Goal: Task Accomplishment & Management: Complete application form

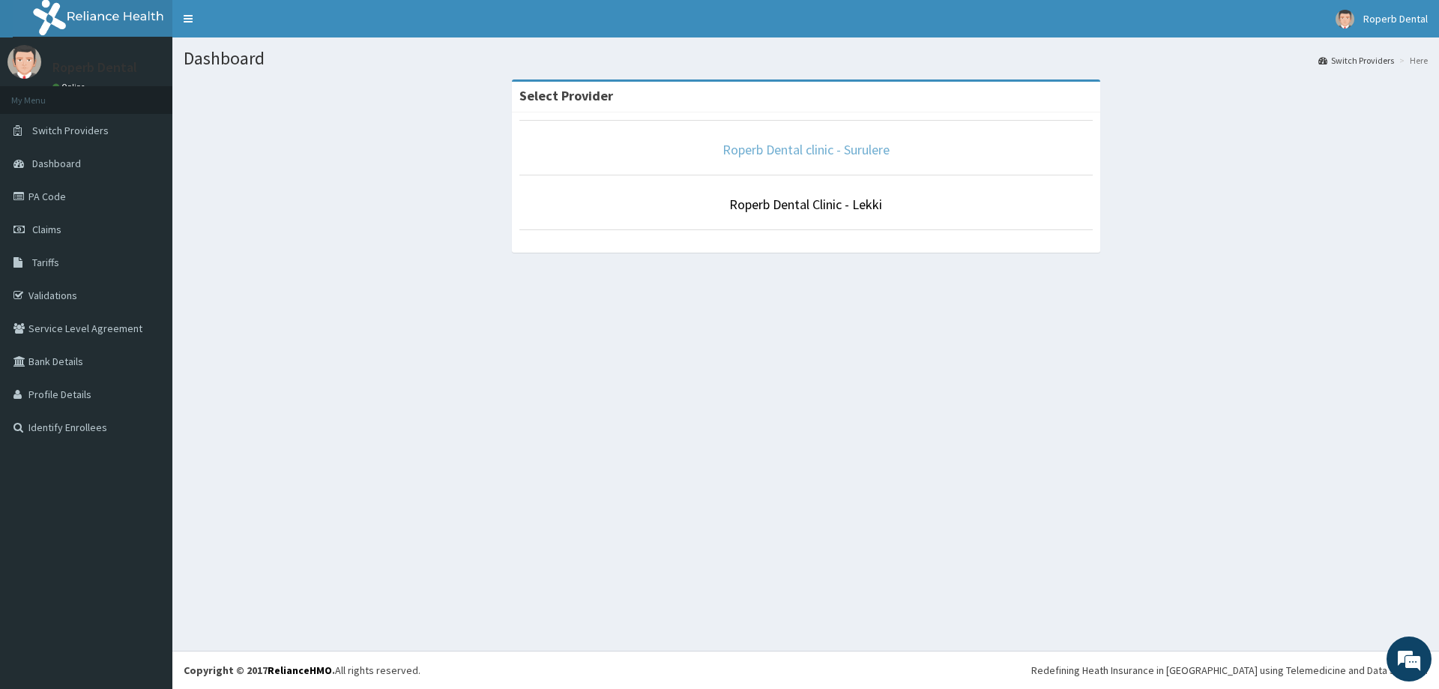
click at [765, 151] on link "Roperb Dental clinic - Surulere" at bounding box center [806, 149] width 167 height 17
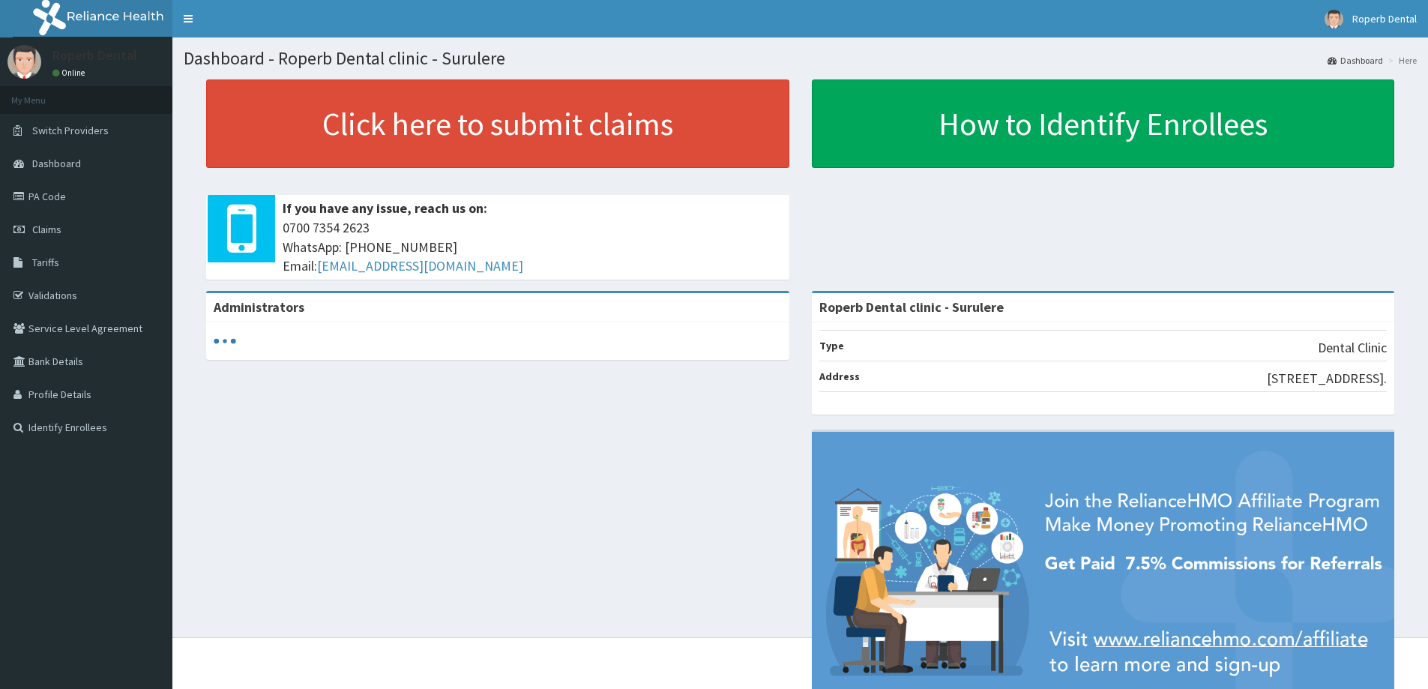
click at [71, 199] on link "PA Code" at bounding box center [86, 196] width 172 height 33
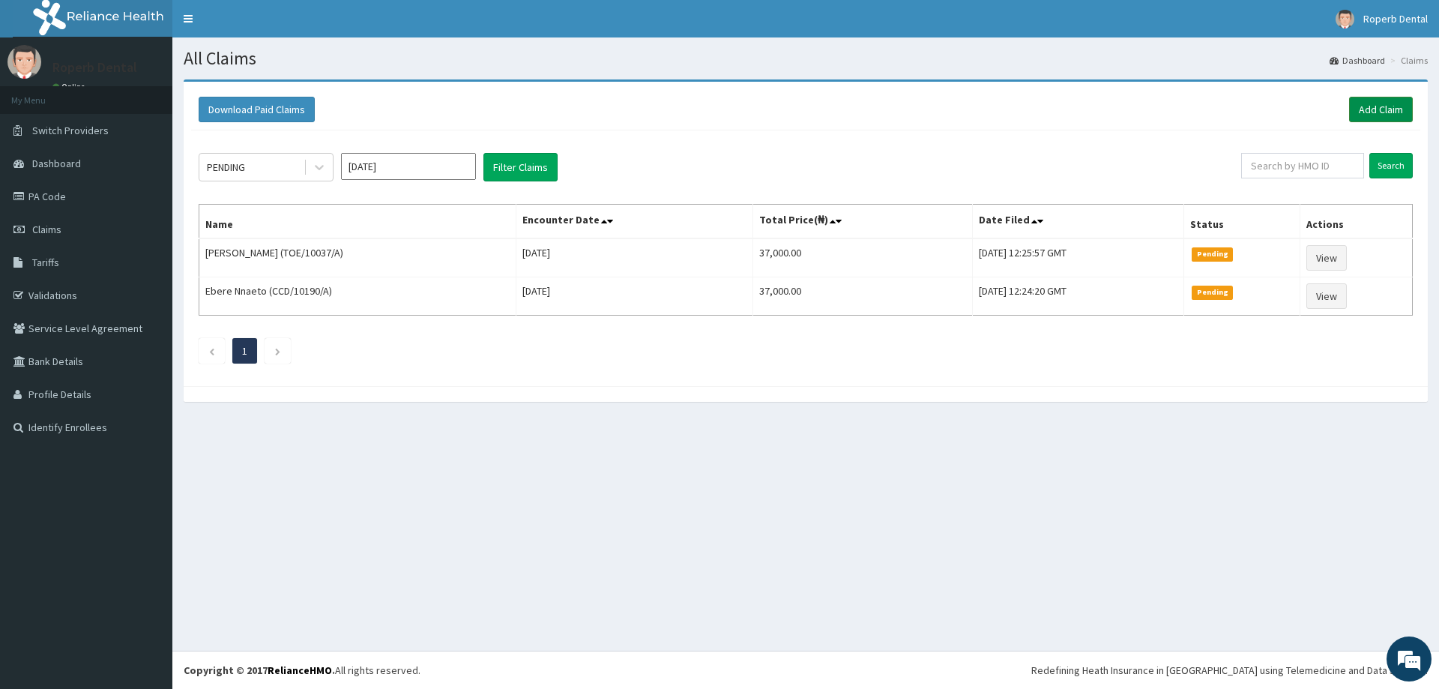
click at [1364, 109] on link "Add Claim" at bounding box center [1381, 109] width 64 height 25
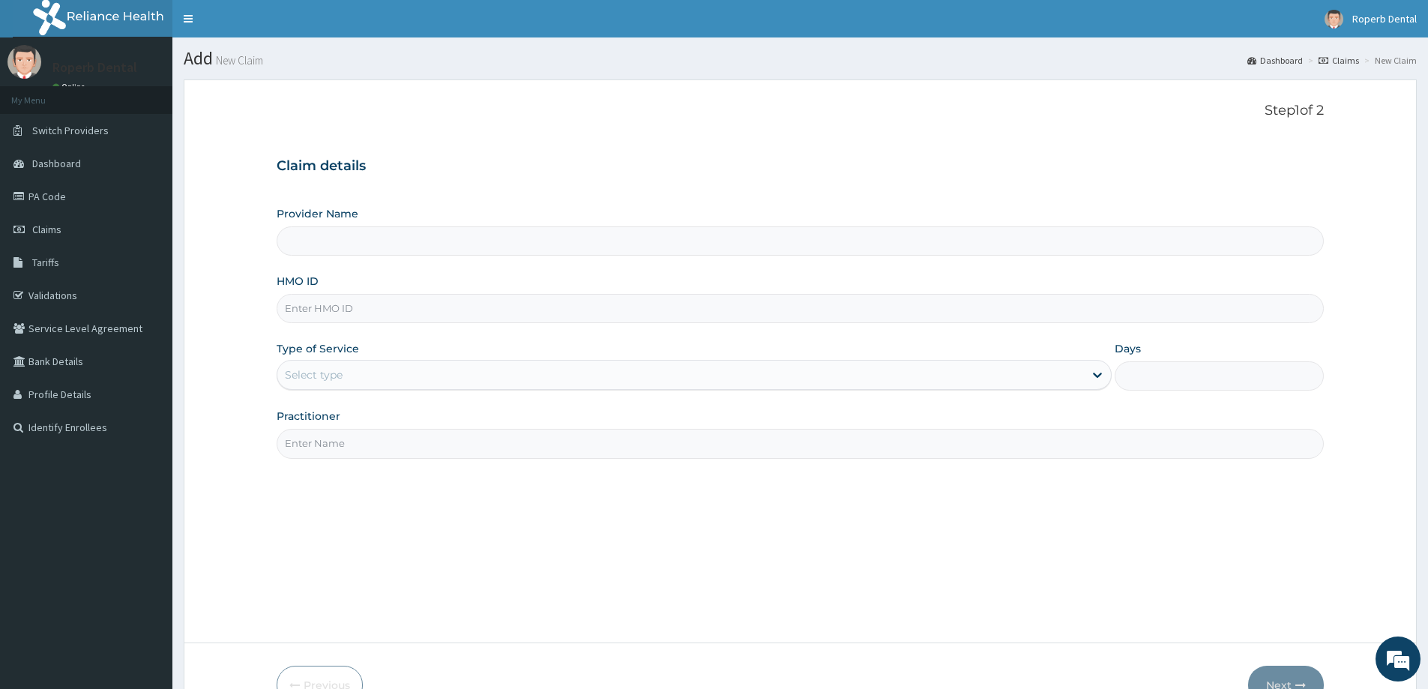
click at [720, 241] on input "Provider Name" at bounding box center [800, 240] width 1047 height 29
type input "Roperb Dental clinic - Surulere"
click at [696, 318] on input "HMO ID" at bounding box center [800, 308] width 1047 height 29
type input "WAK/10066/C"
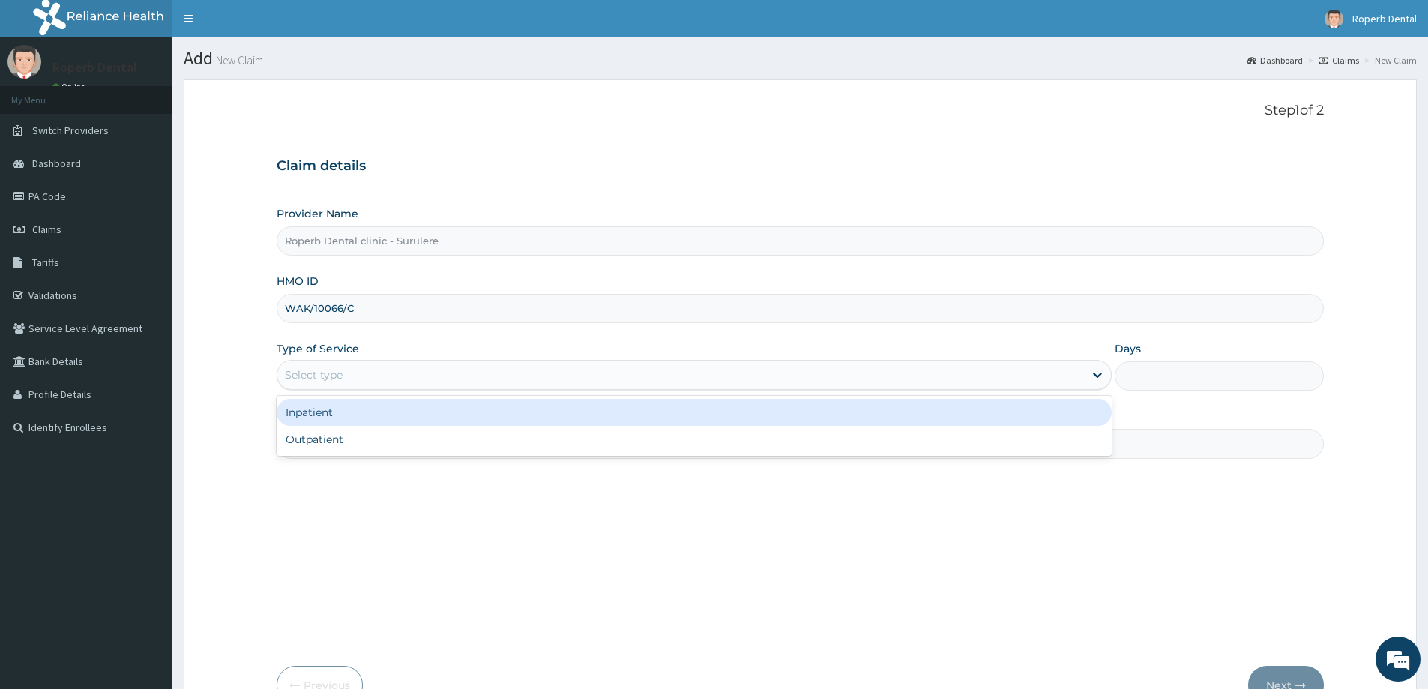
click at [429, 367] on div "Select type" at bounding box center [680, 375] width 807 height 24
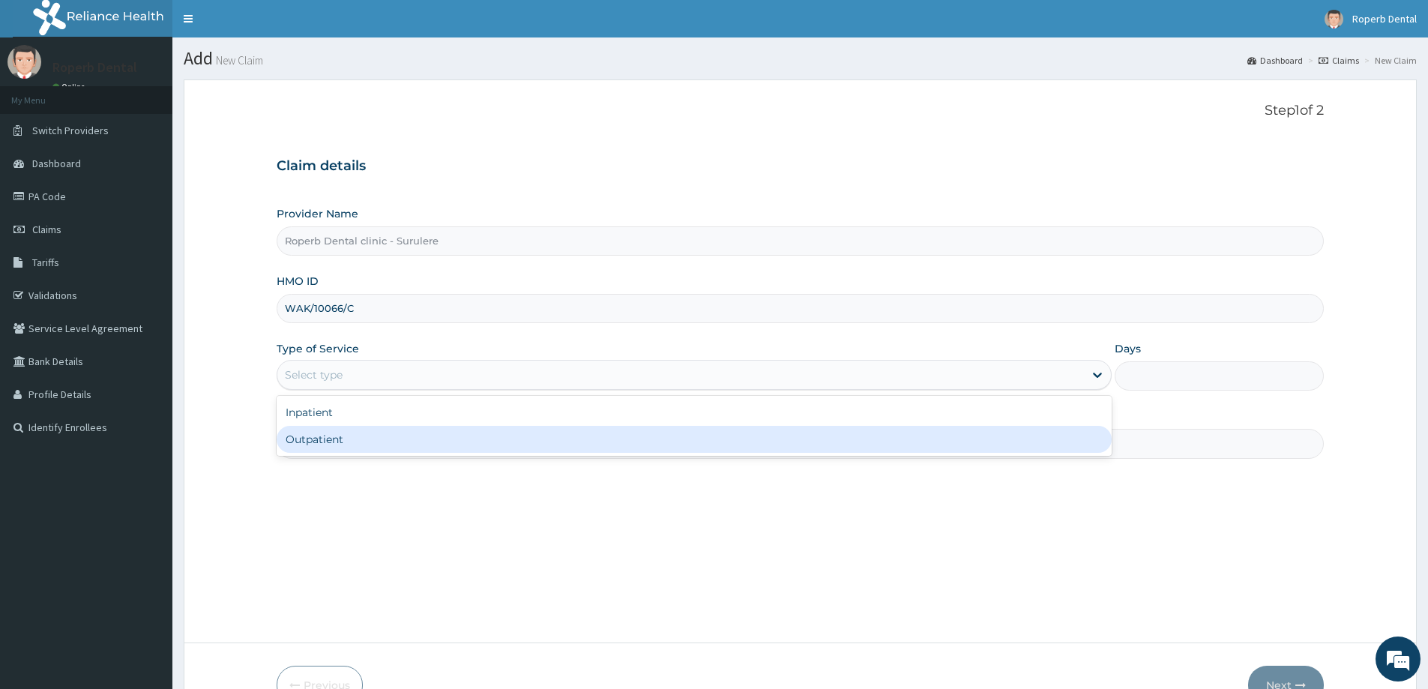
click at [412, 437] on div "Outpatient" at bounding box center [694, 439] width 835 height 27
type input "1"
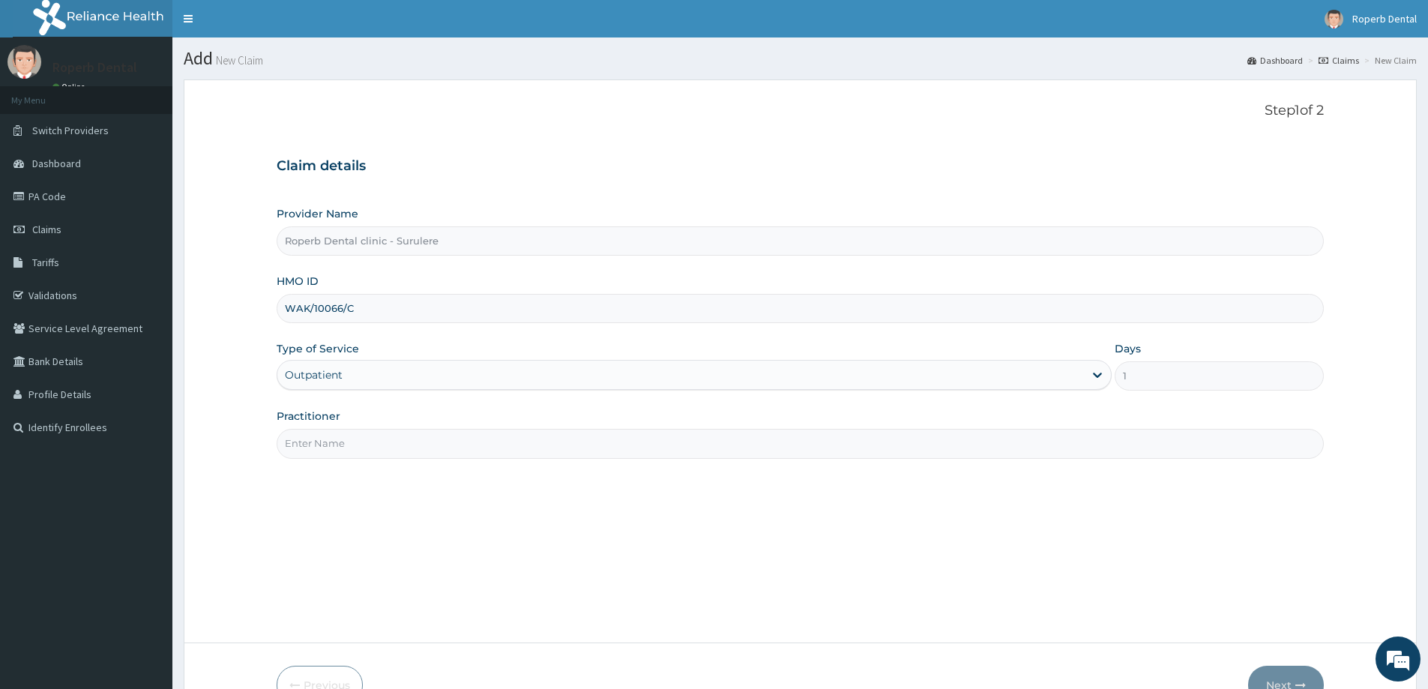
click at [412, 437] on input "Practitioner" at bounding box center [800, 443] width 1047 height 29
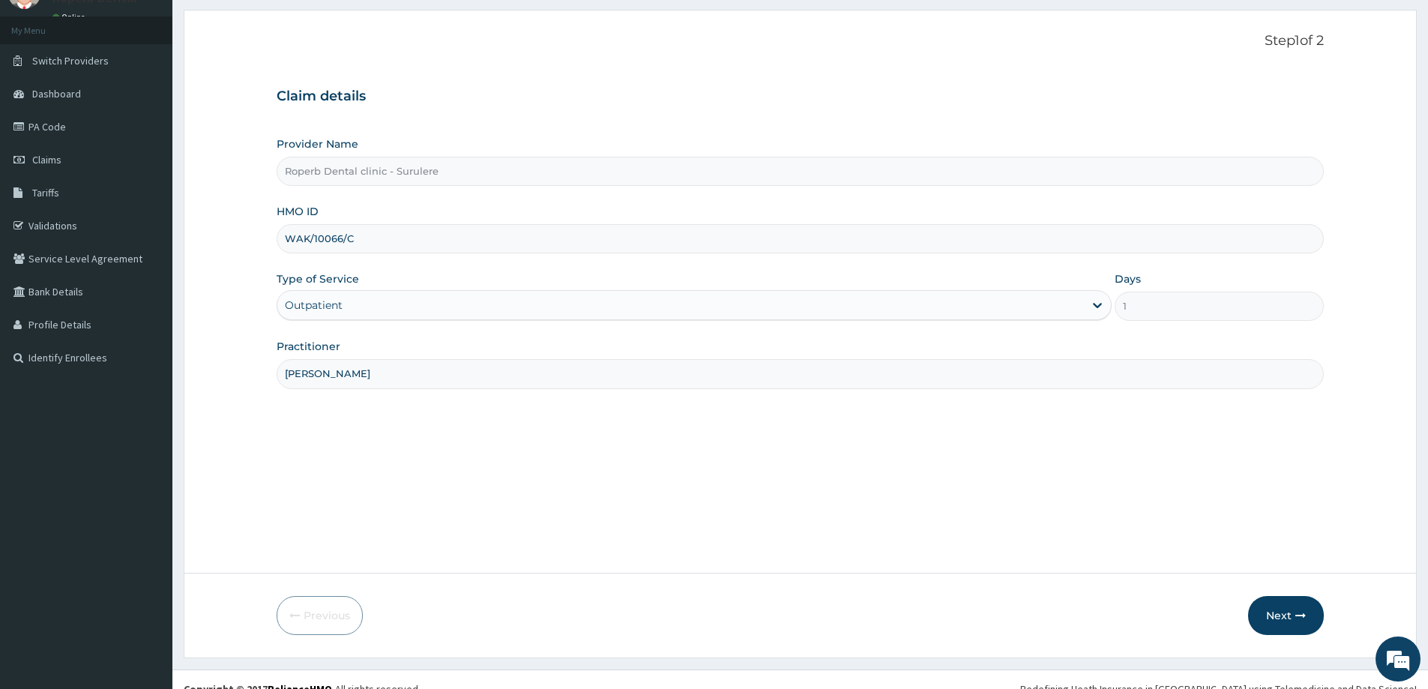
scroll to position [88, 0]
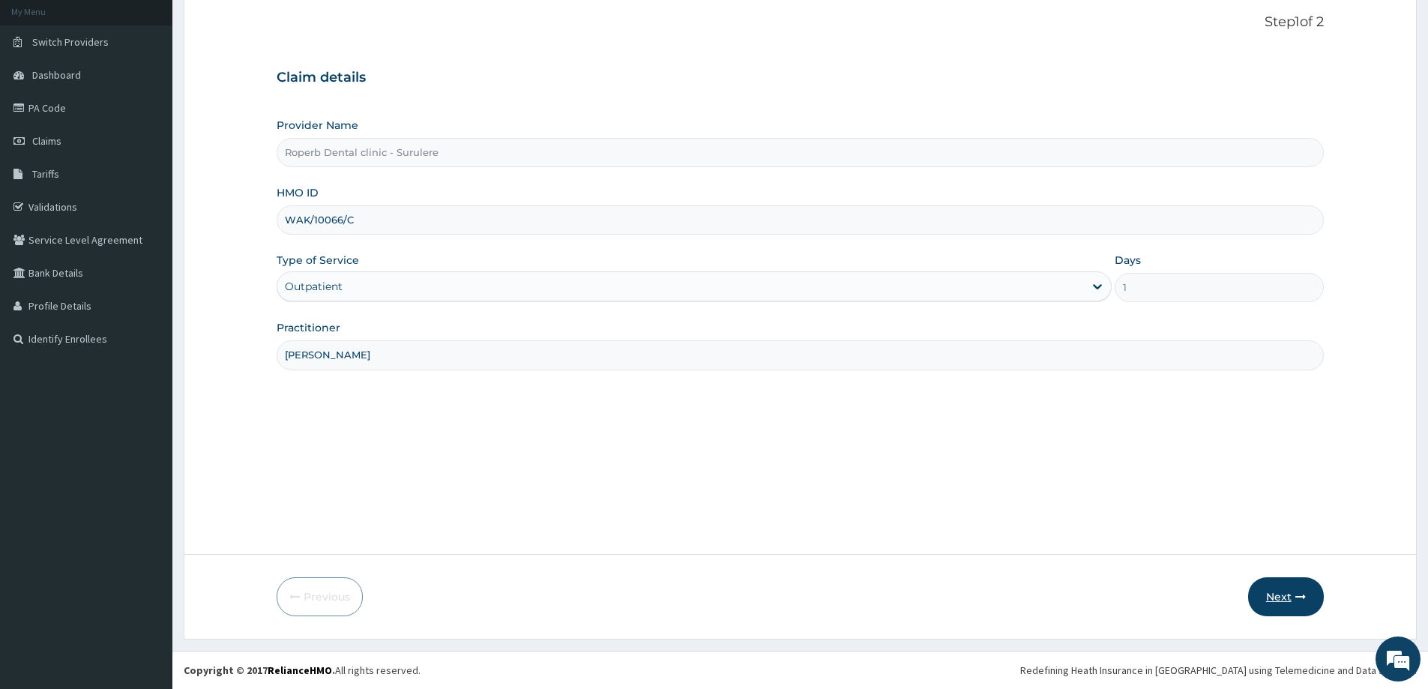
type input "[PERSON_NAME]"
click at [1277, 585] on button "Next" at bounding box center [1286, 596] width 76 height 39
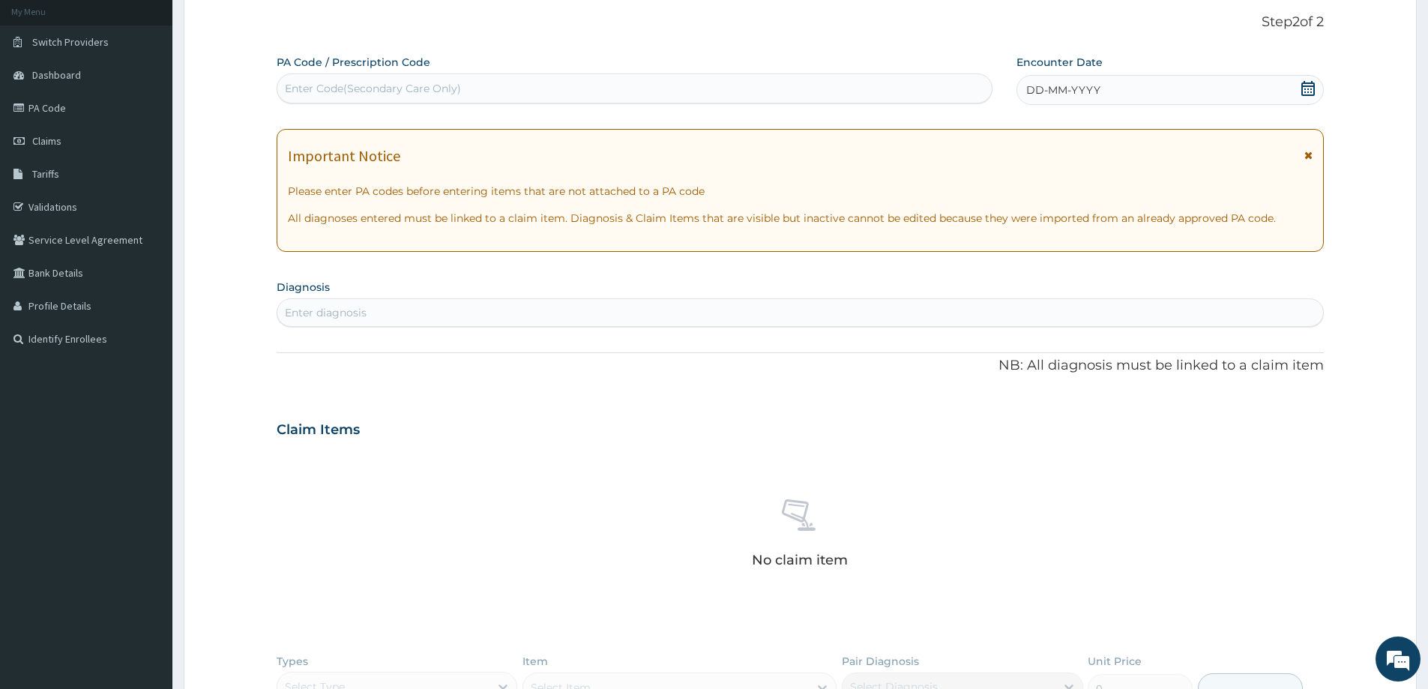
click at [364, 95] on div "Enter Code(Secondary Care Only)" at bounding box center [373, 88] width 176 height 15
paste input "PA/E2BB09"
type input "PA/E2BB09"
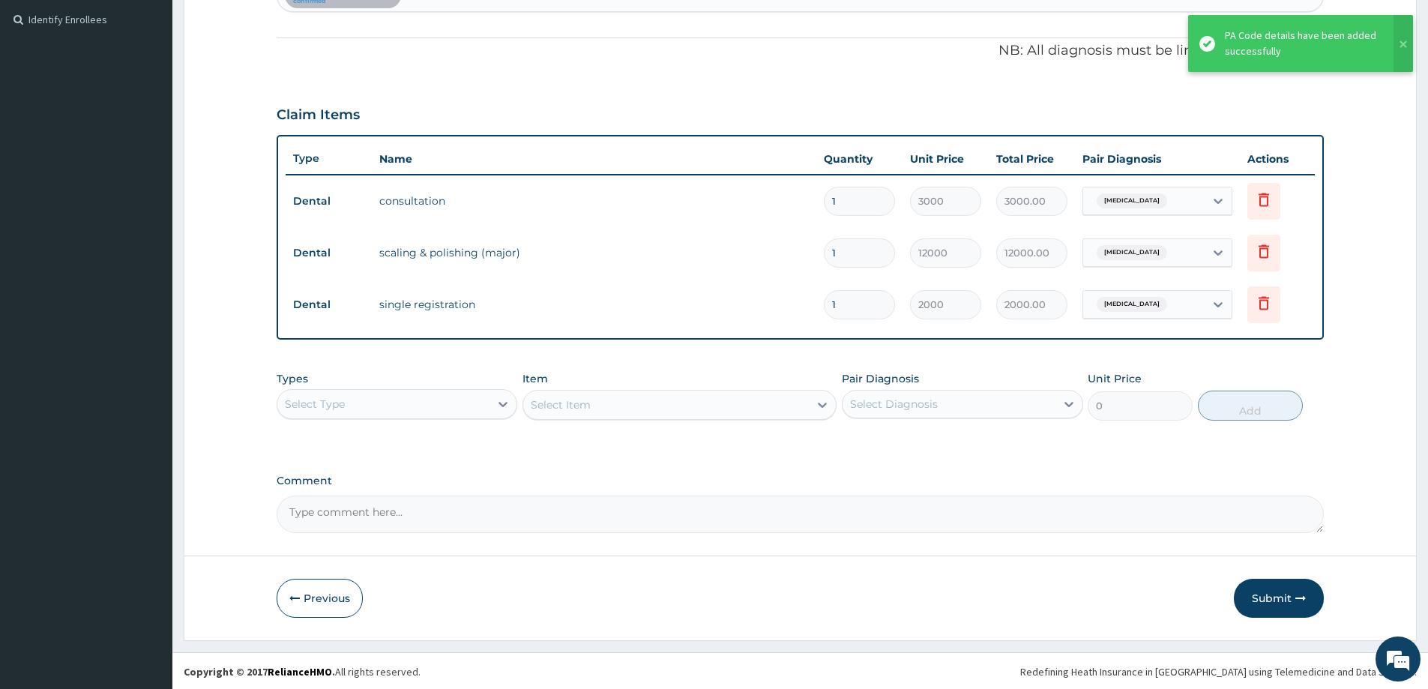
scroll to position [409, 0]
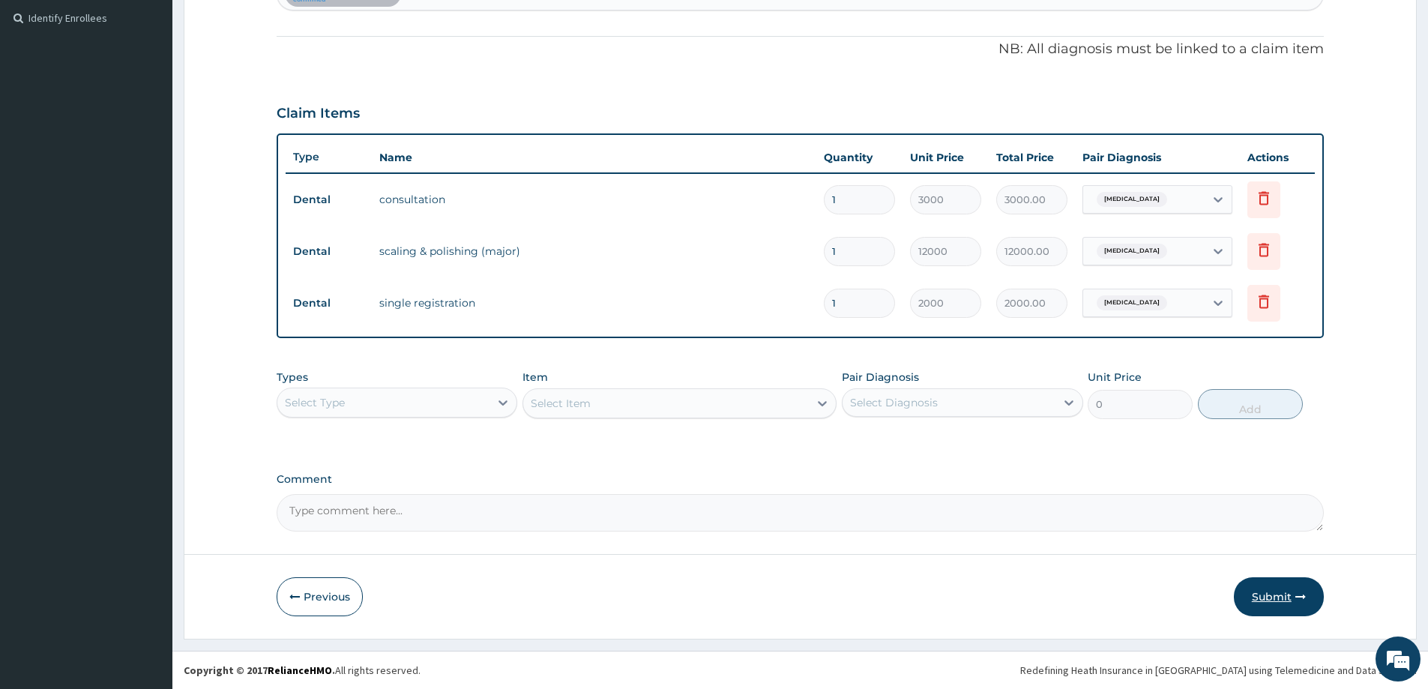
click at [1242, 595] on button "Submit" at bounding box center [1279, 596] width 90 height 39
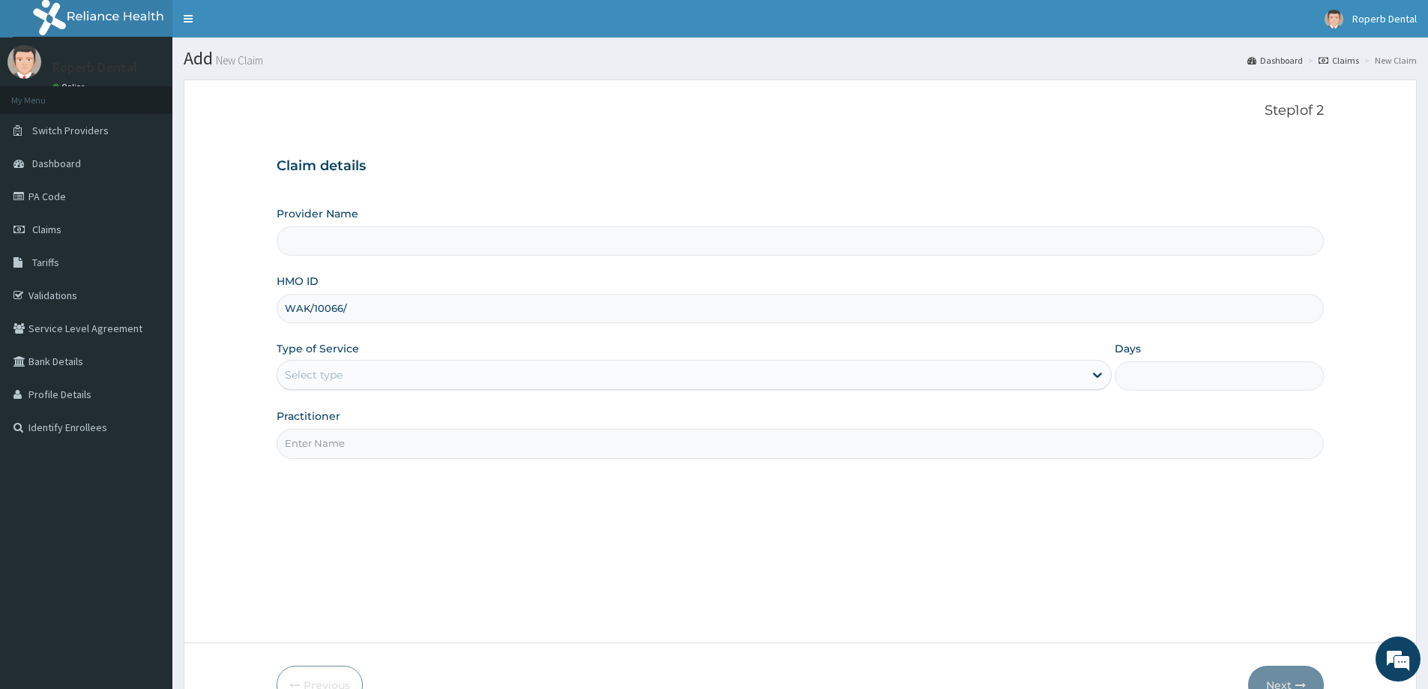
type input "Roperb Dental clinic - Surulere"
click at [125, 208] on link "PA Code" at bounding box center [86, 196] width 172 height 33
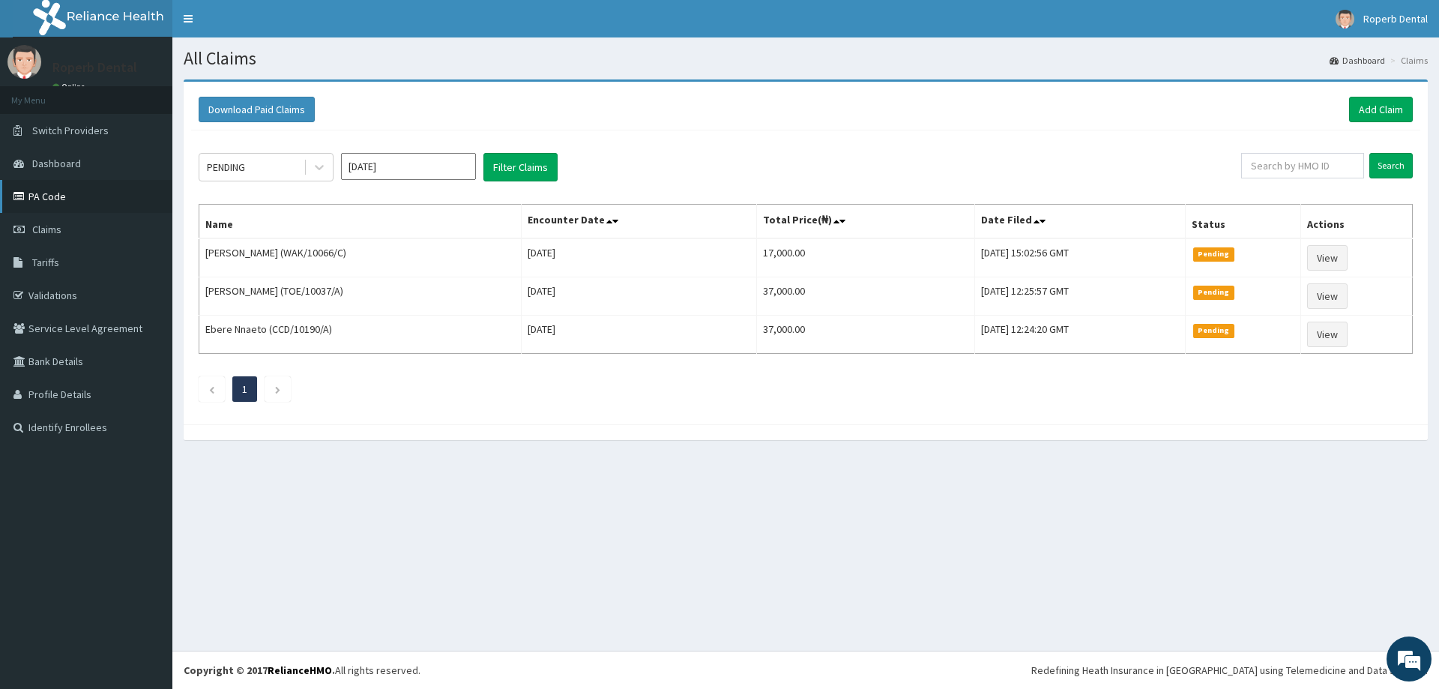
click at [64, 205] on link "PA Code" at bounding box center [86, 196] width 172 height 33
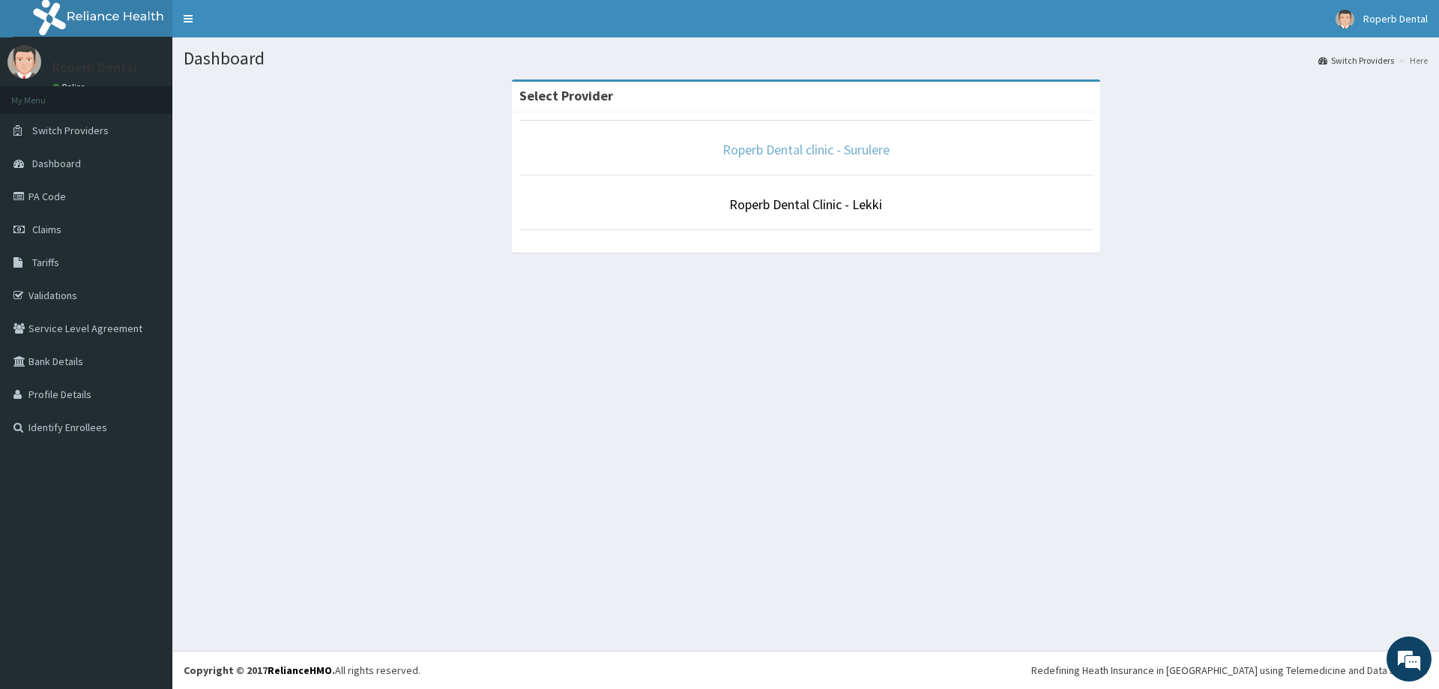
click at [810, 150] on link "Roperb Dental clinic - Surulere" at bounding box center [806, 149] width 167 height 17
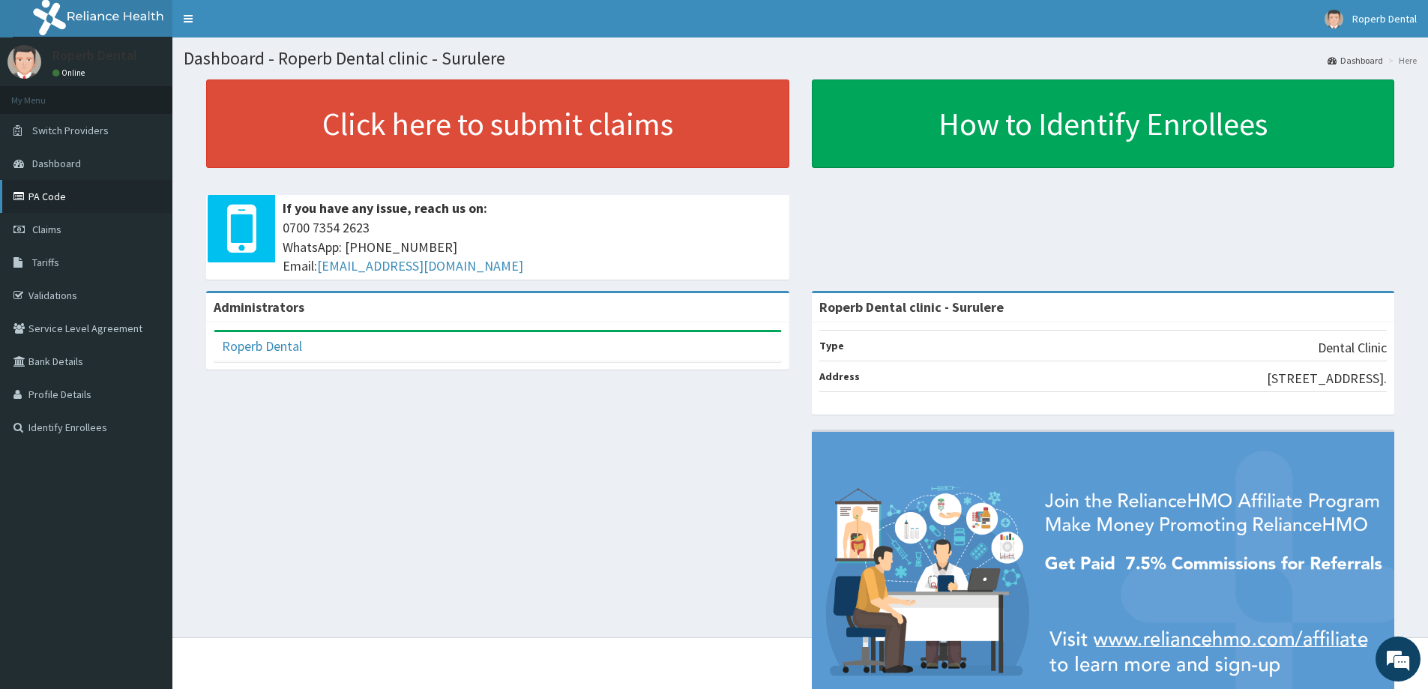
click at [79, 204] on link "PA Code" at bounding box center [86, 196] width 172 height 33
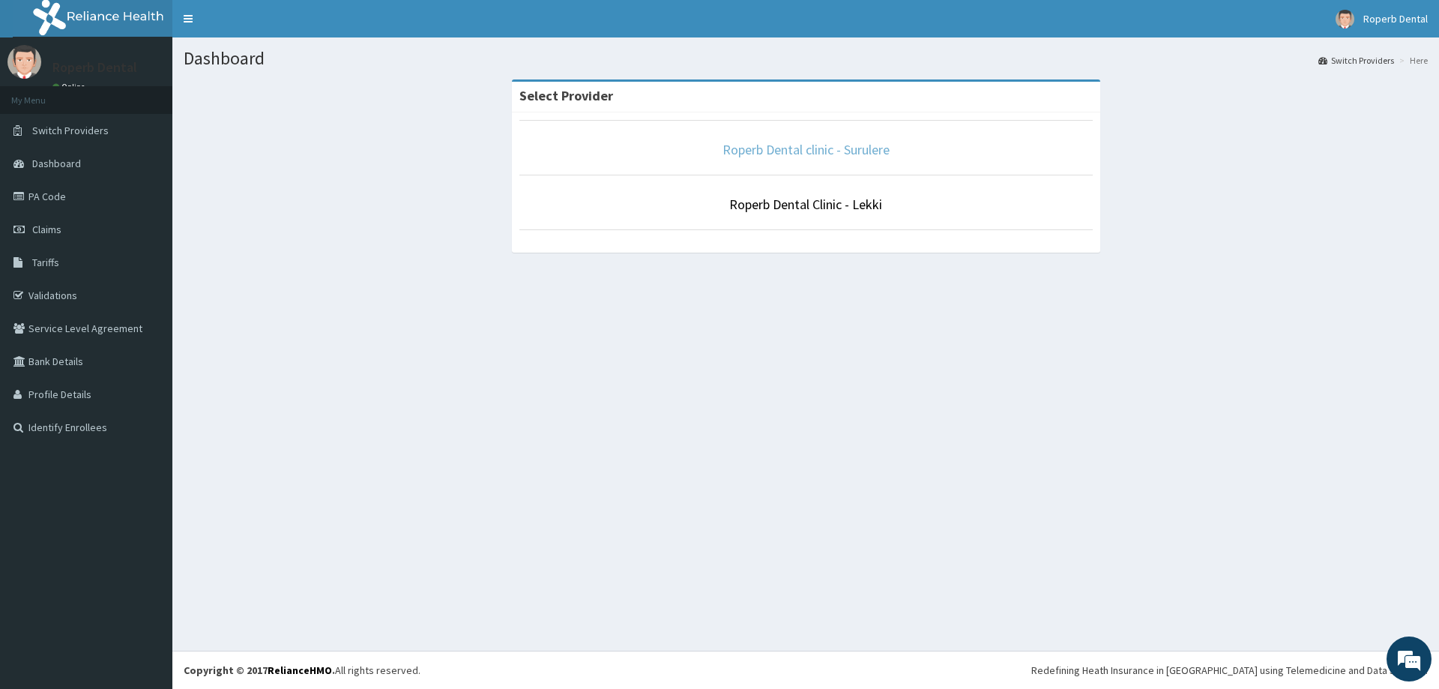
click at [846, 143] on link "Roperb Dental clinic - Surulere" at bounding box center [806, 149] width 167 height 17
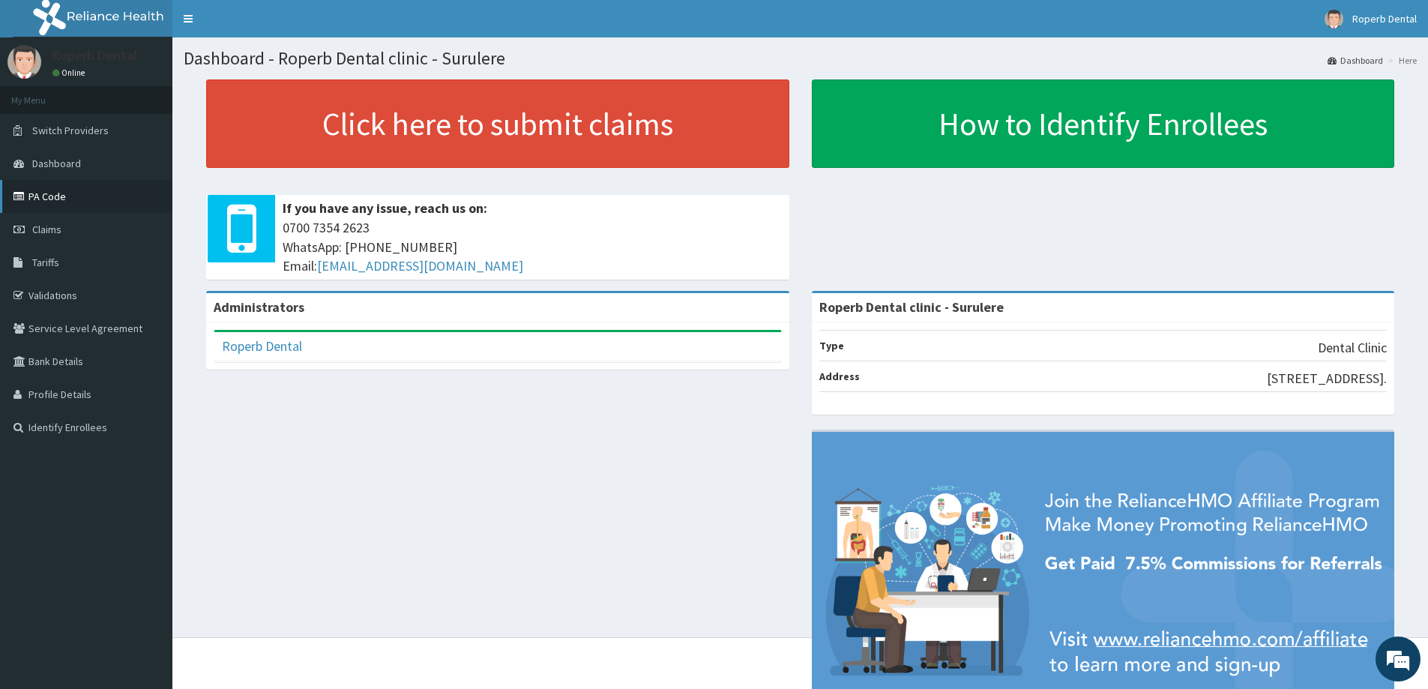
click at [79, 192] on link "PA Code" at bounding box center [86, 196] width 172 height 33
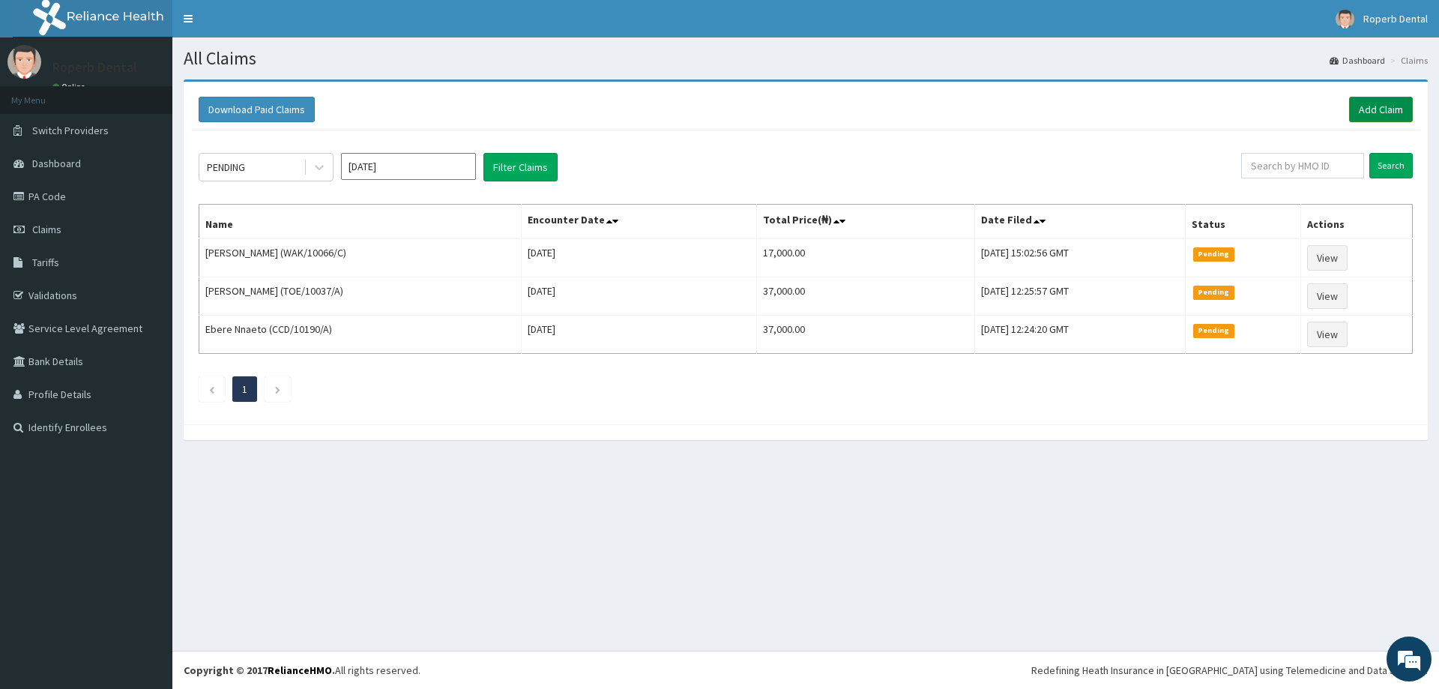
click at [1390, 106] on link "Add Claim" at bounding box center [1381, 109] width 64 height 25
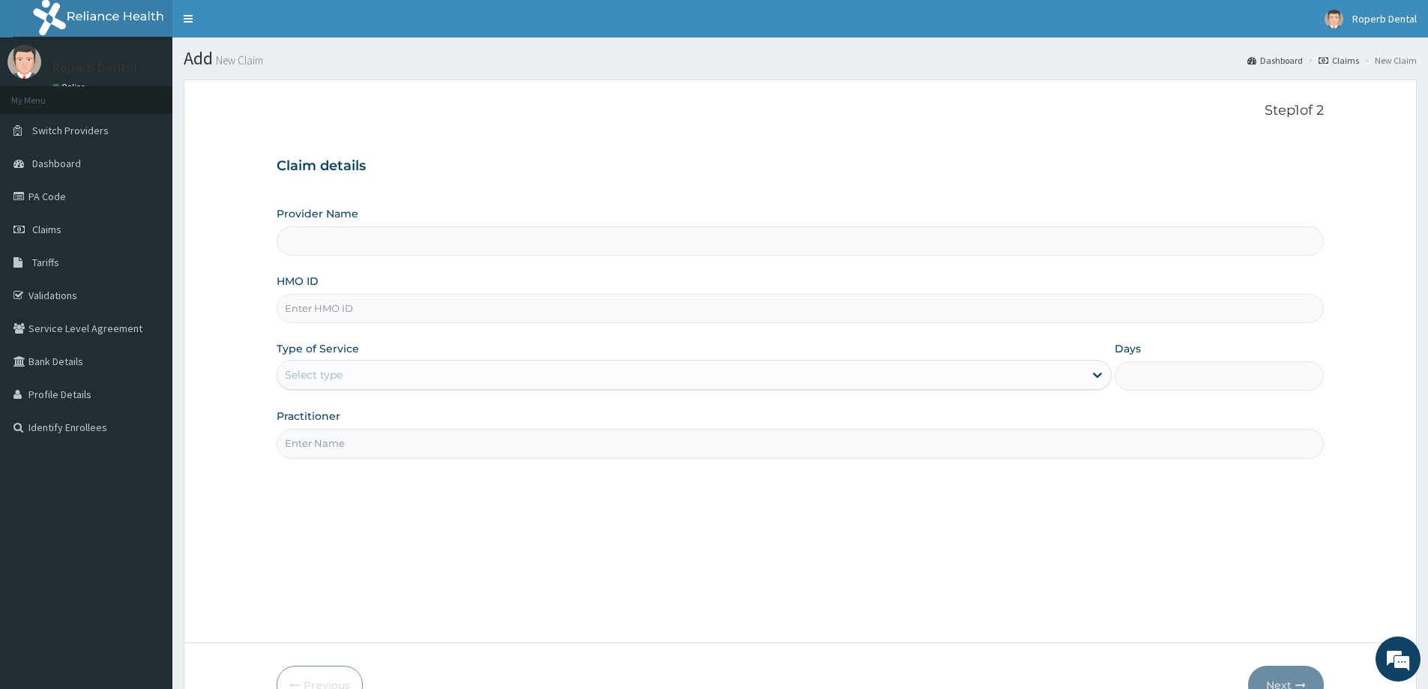
click at [404, 297] on input "HMO ID" at bounding box center [800, 308] width 1047 height 29
type input "Roperb Dental clinic - Surulere"
type input "WAK/10066/B"
click at [498, 467] on div "Step 1 of 2 Claim details Provider Name Roperb Dental clinic - Surulere HMO ID …" at bounding box center [800, 361] width 1047 height 517
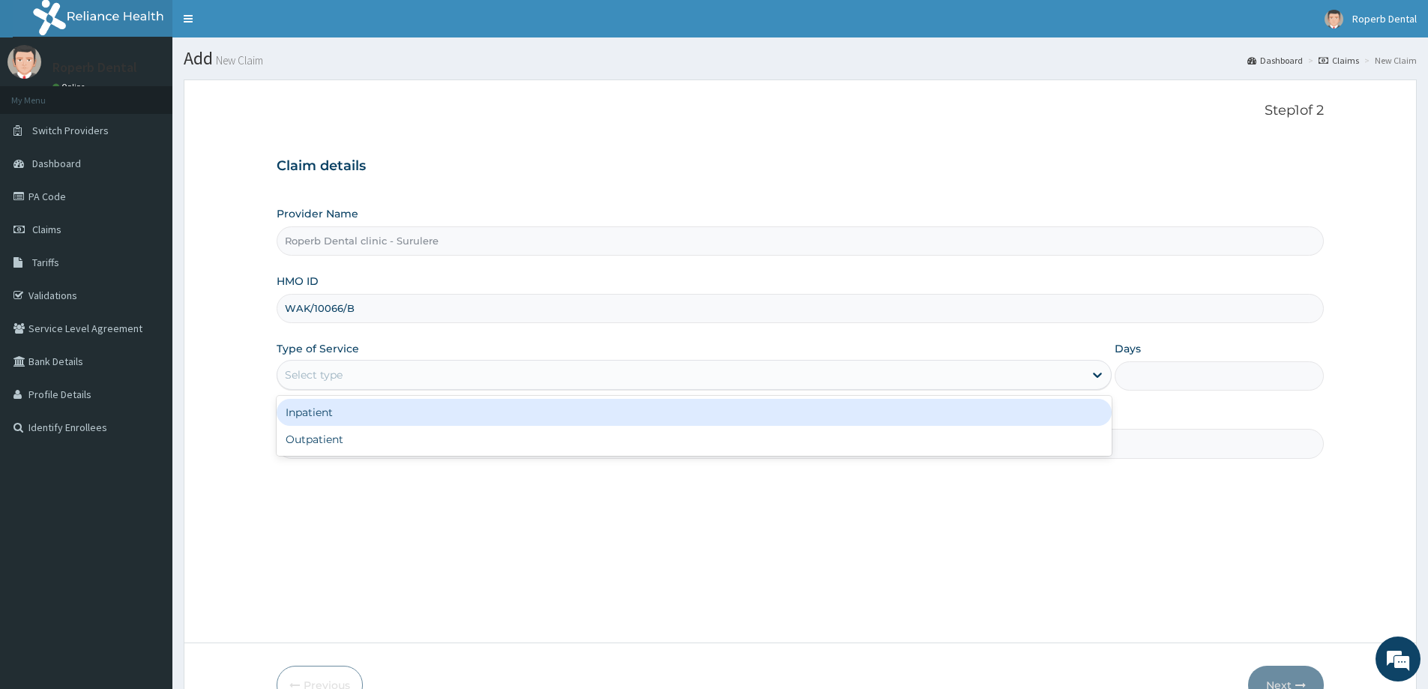
click at [473, 382] on div "Select type" at bounding box center [680, 375] width 807 height 24
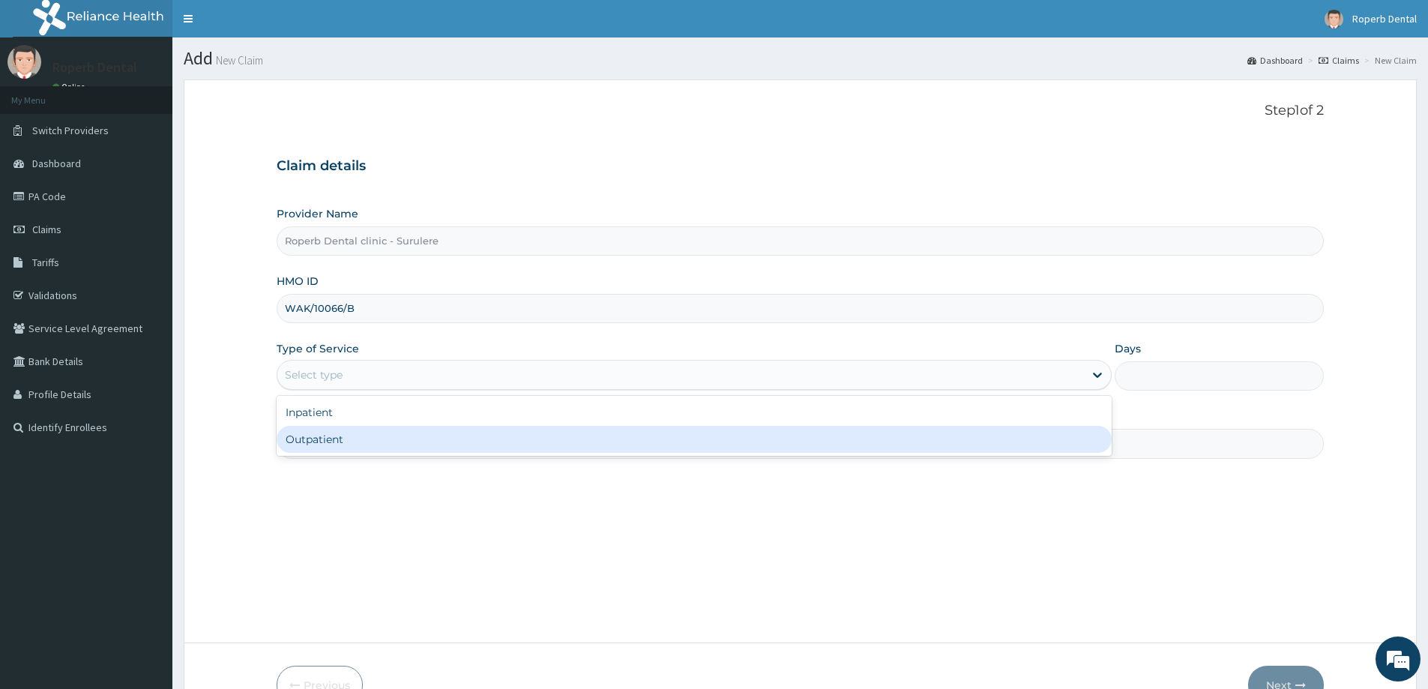
click at [498, 445] on div "Outpatient" at bounding box center [694, 439] width 835 height 27
type input "1"
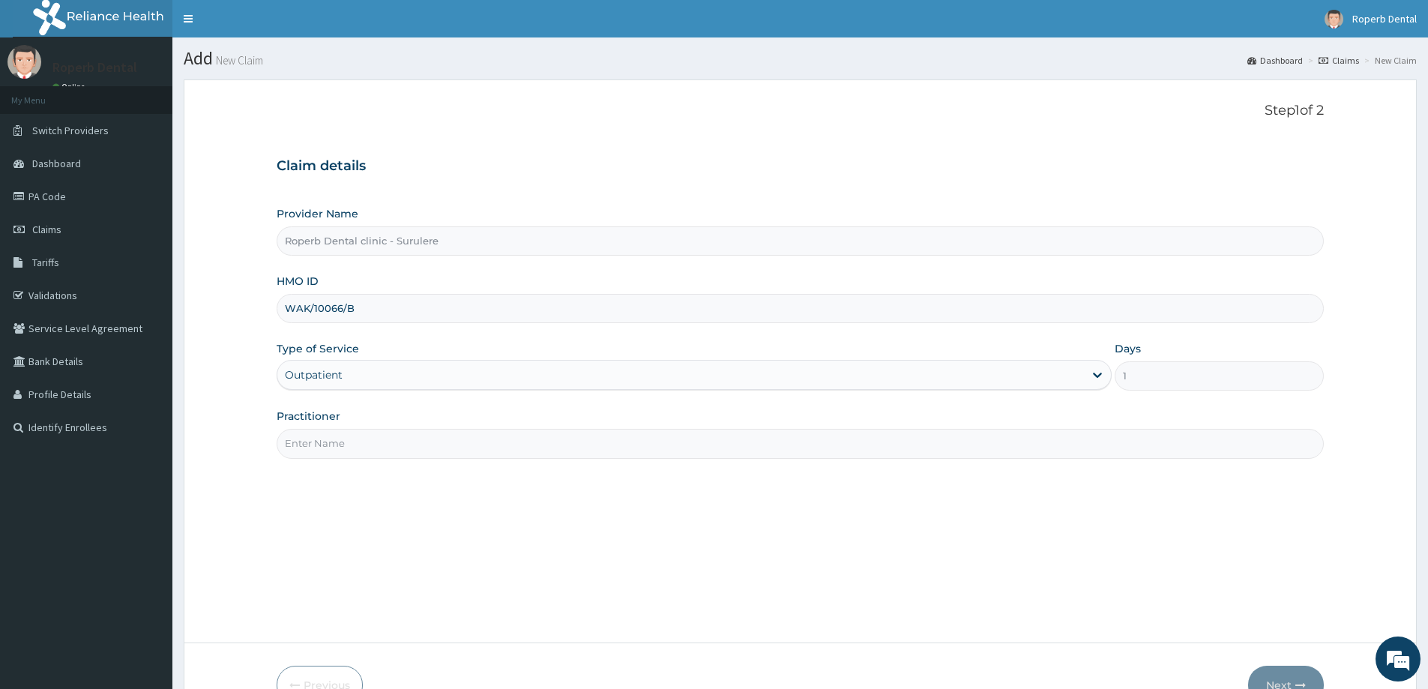
click at [498, 445] on input "Practitioner" at bounding box center [800, 443] width 1047 height 29
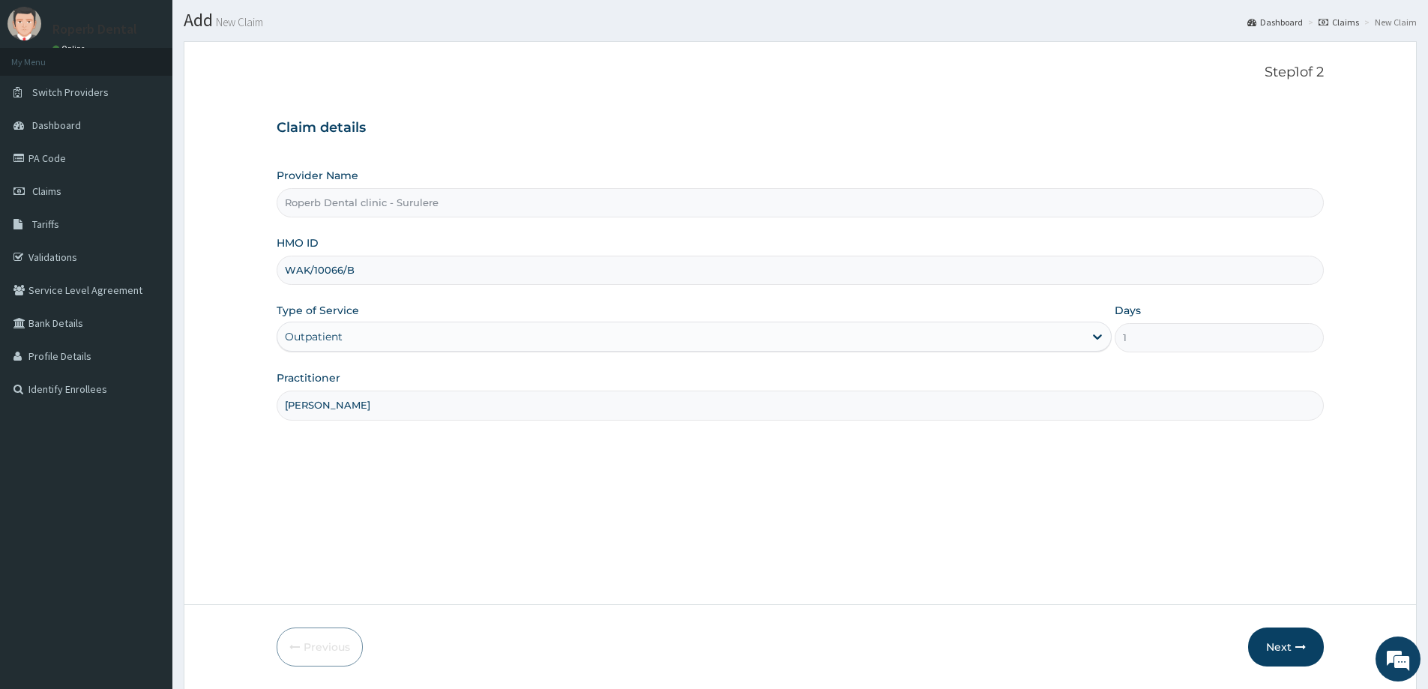
scroll to position [75, 0]
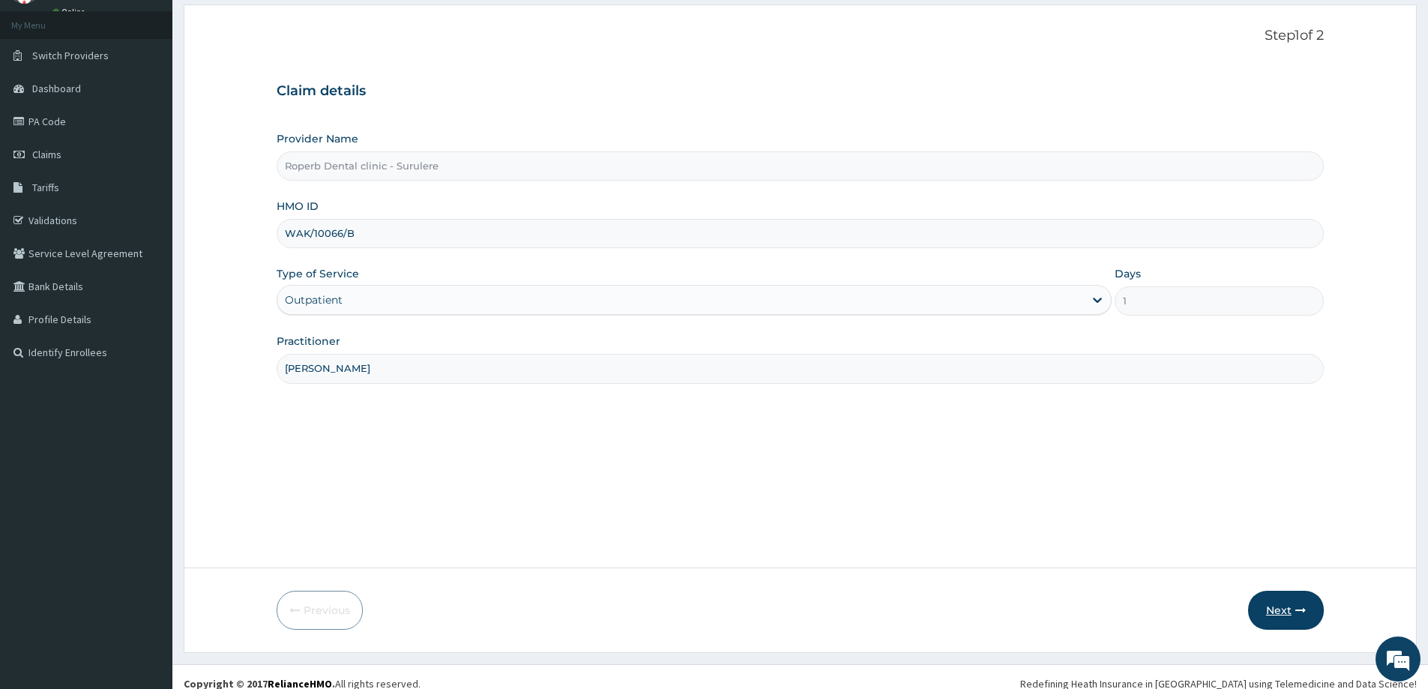
type input "Dr Akanbi"
click at [1301, 613] on icon "button" at bounding box center [1300, 610] width 10 height 10
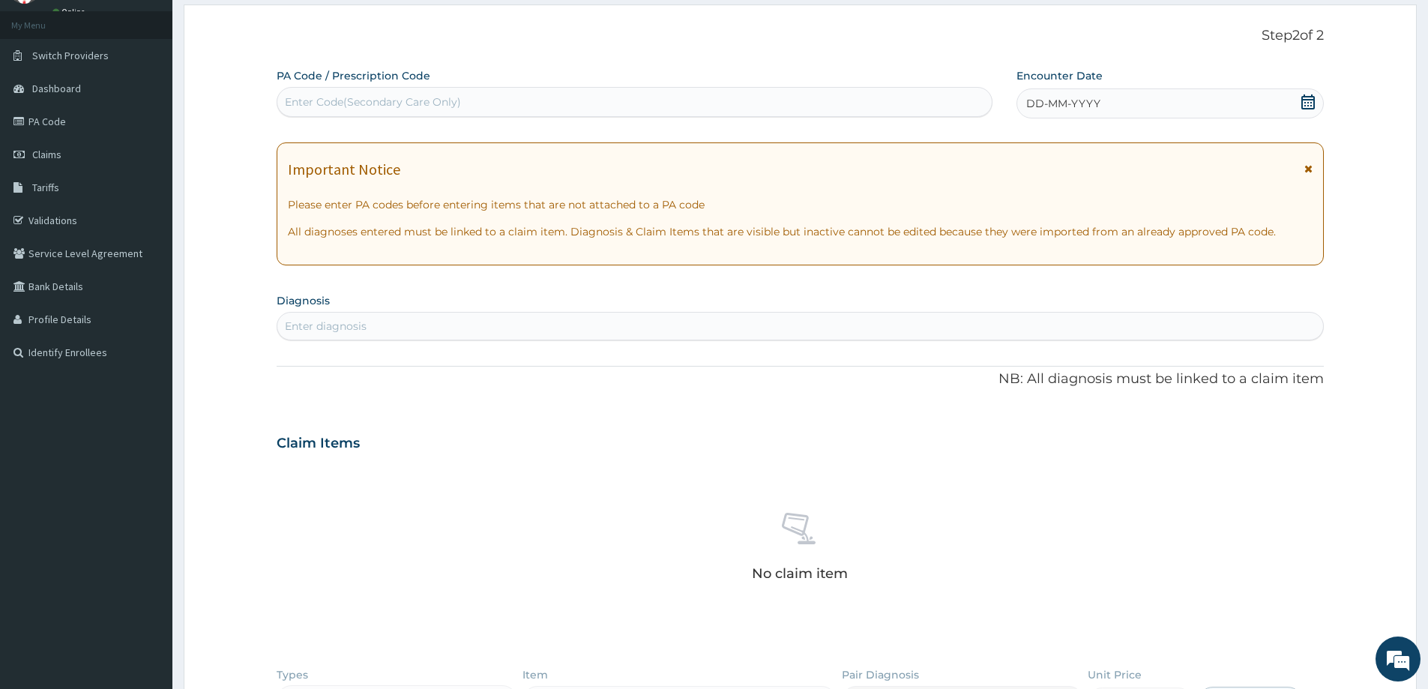
click at [619, 92] on div "Enter Code(Secondary Care Only)" at bounding box center [634, 102] width 714 height 24
paste input "PA/6F262F"
type input "PA/6F262F"
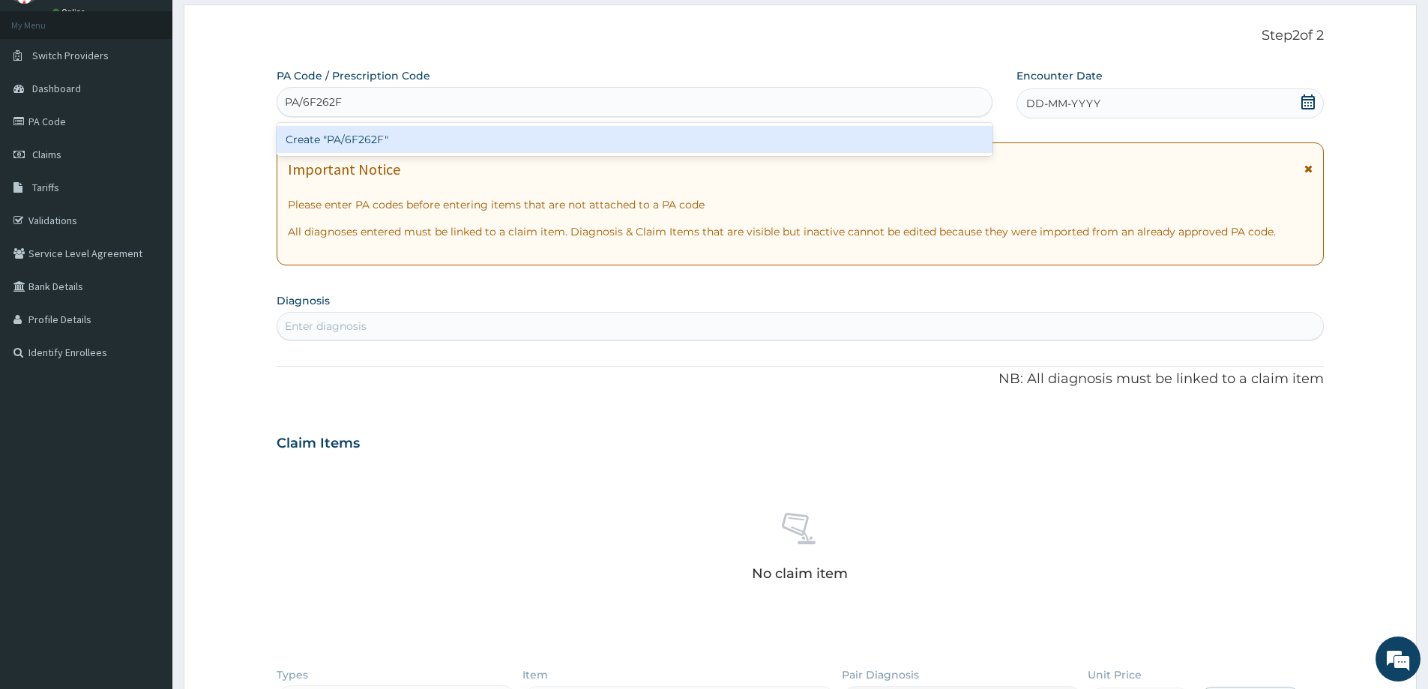
click at [590, 133] on div "Create "PA/6F262F"" at bounding box center [635, 139] width 716 height 27
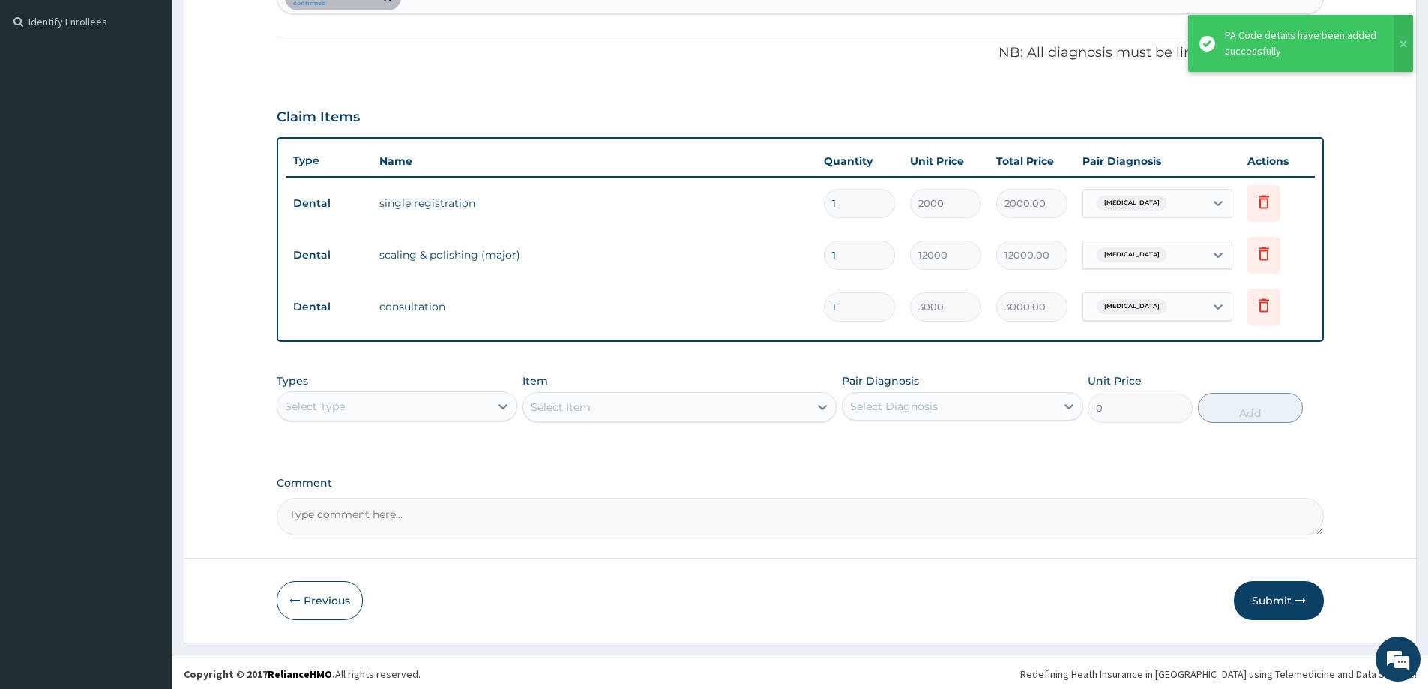
scroll to position [409, 0]
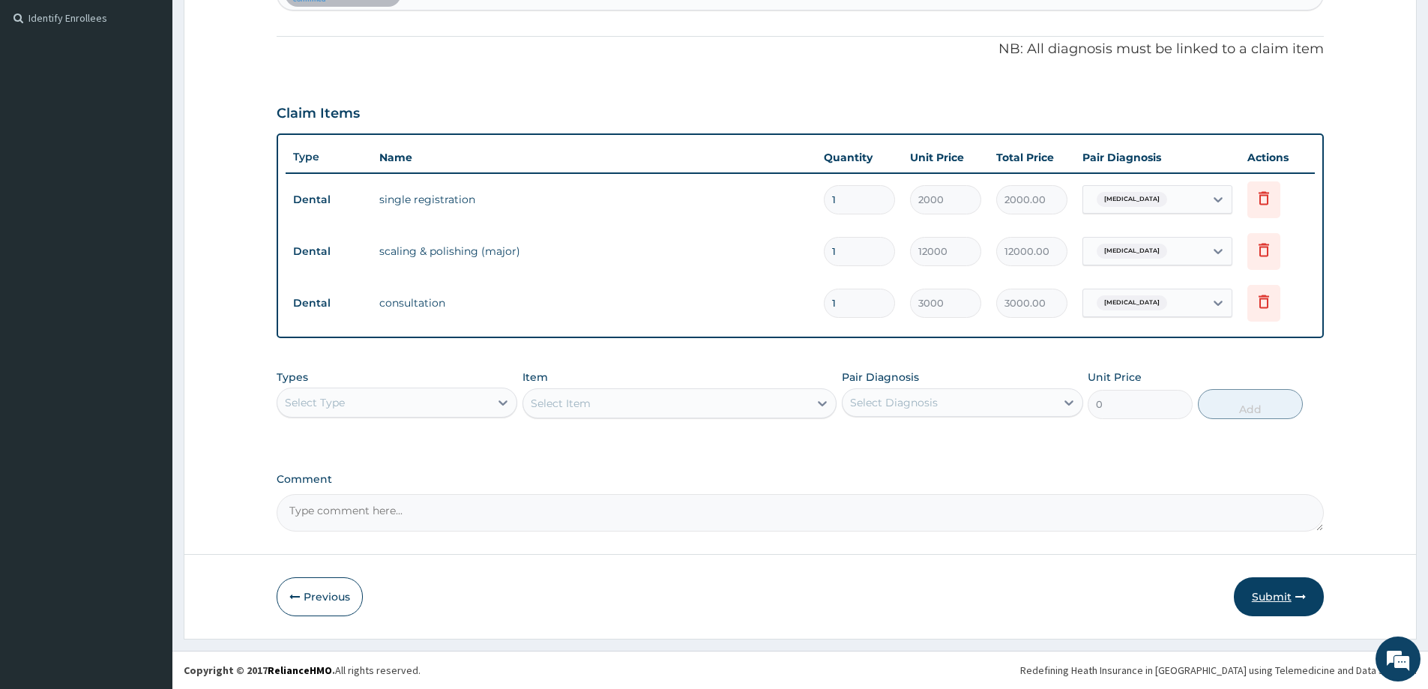
click at [1290, 585] on button "Submit" at bounding box center [1279, 596] width 90 height 39
